Goal: Task Accomplishment & Management: Manage account settings

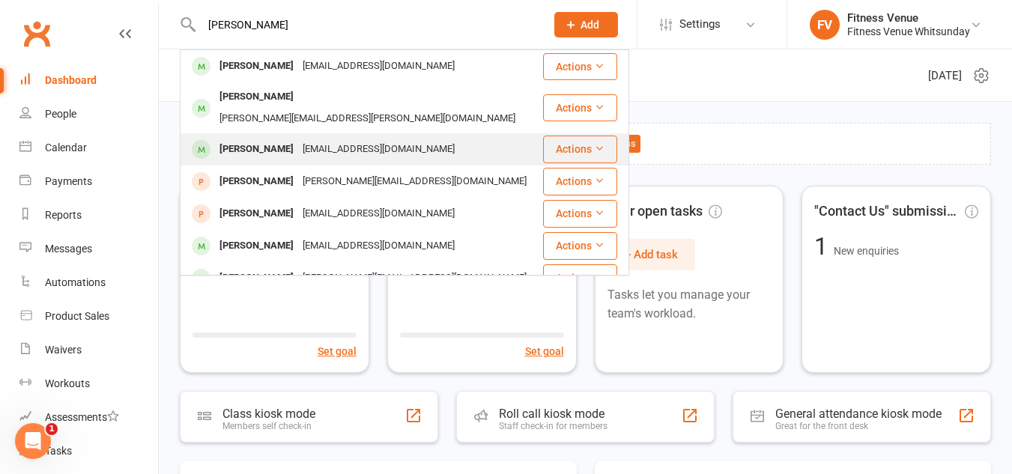
type input "[PERSON_NAME]"
click at [298, 139] on div "[EMAIL_ADDRESS][DOMAIN_NAME]" at bounding box center [378, 150] width 161 height 22
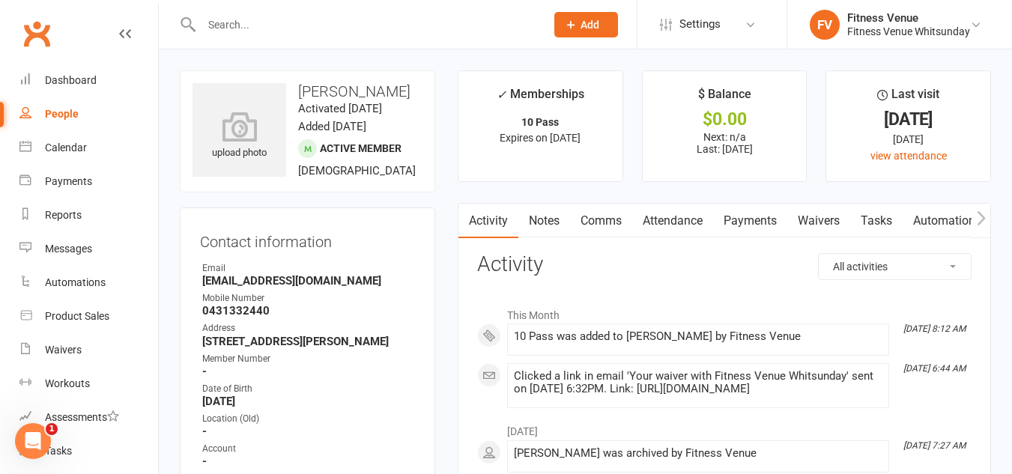
click at [984, 217] on icon "button" at bounding box center [981, 218] width 8 height 14
click at [835, 219] on link "Access Control" at bounding box center [844, 221] width 100 height 34
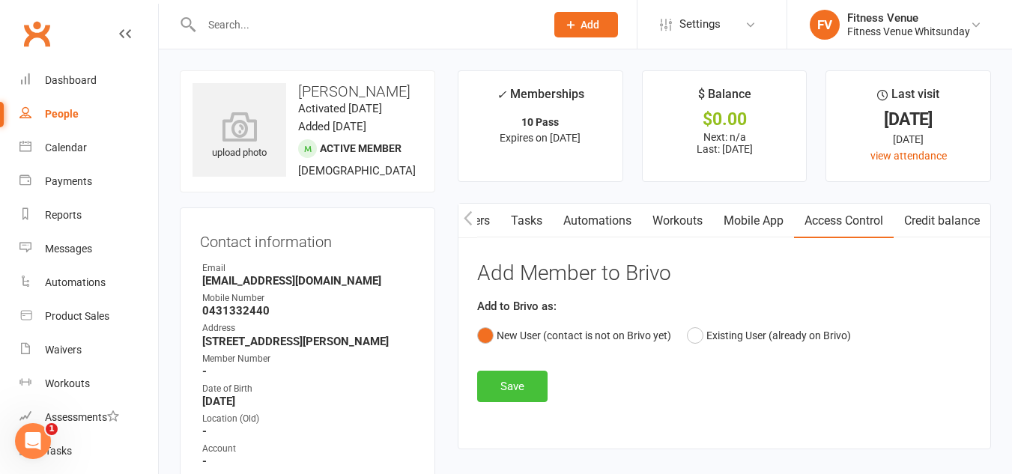
click at [497, 387] on button "Save" at bounding box center [512, 386] width 70 height 31
drag, startPoint x: 346, startPoint y: 297, endPoint x: 198, endPoint y: 304, distance: 148.5
click at [198, 304] on div "Contact information Owner Email [EMAIL_ADDRESS][DOMAIN_NAME] Mobile Number [PHO…" at bounding box center [307, 381] width 255 height 346
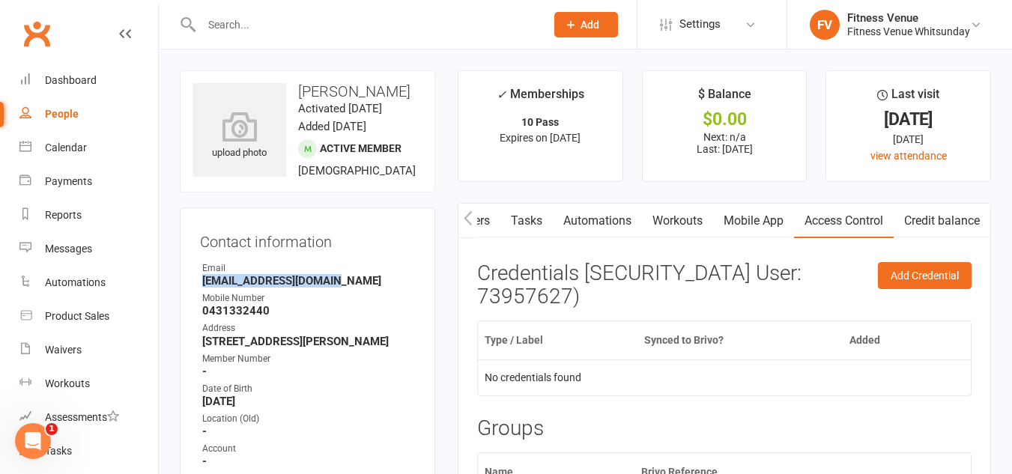
copy strong "[EMAIL_ADDRESS][DOMAIN_NAME]"
